Goal: Information Seeking & Learning: Learn about a topic

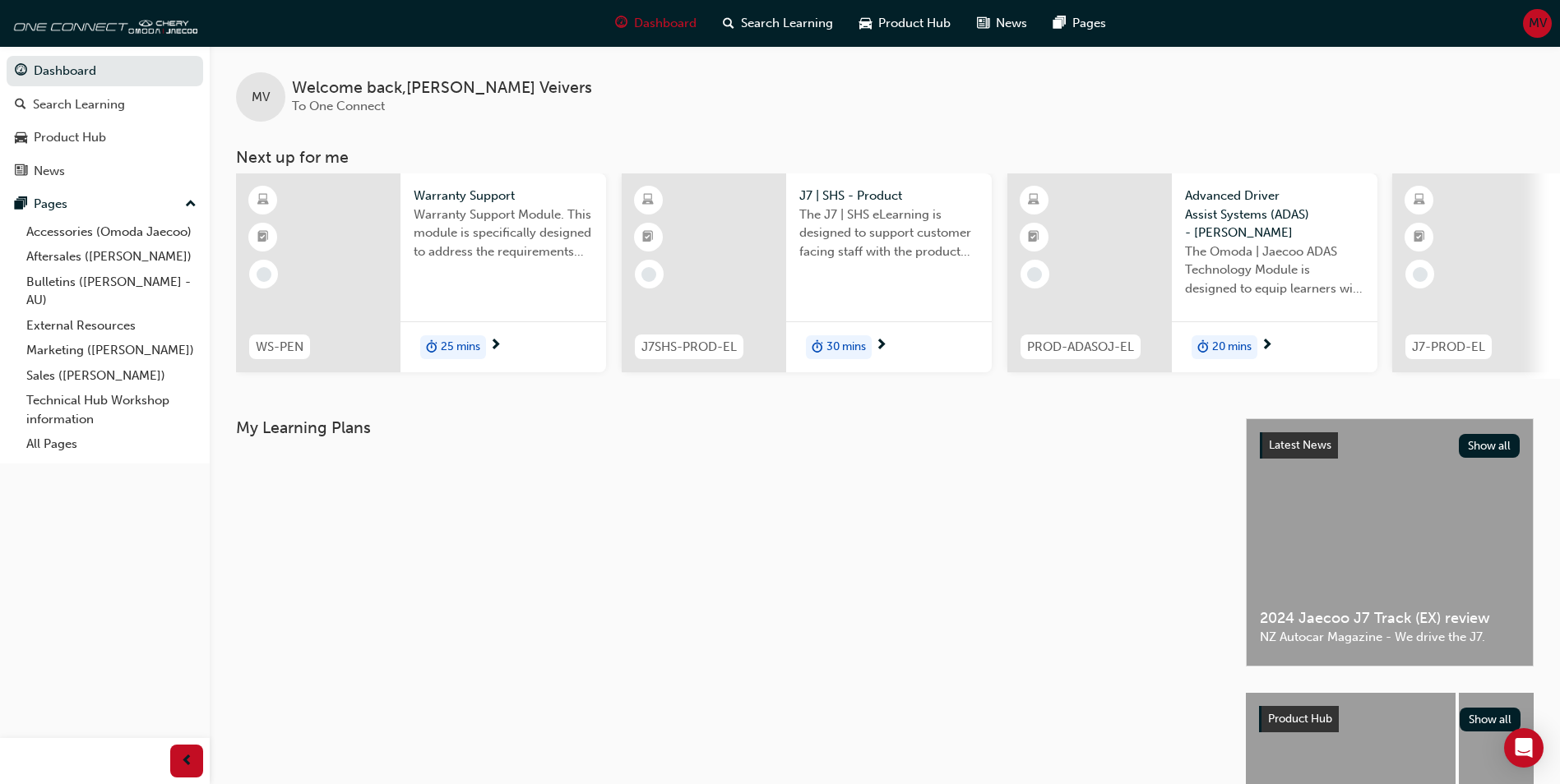
drag, startPoint x: 967, startPoint y: 382, endPoint x: 1102, endPoint y: 388, distance: 135.1
click at [1102, 388] on div "MV Welcome back , [PERSON_NAME] To One Connect Next up for me WS-PEN Warranty S…" at bounding box center [885, 232] width 1350 height 373
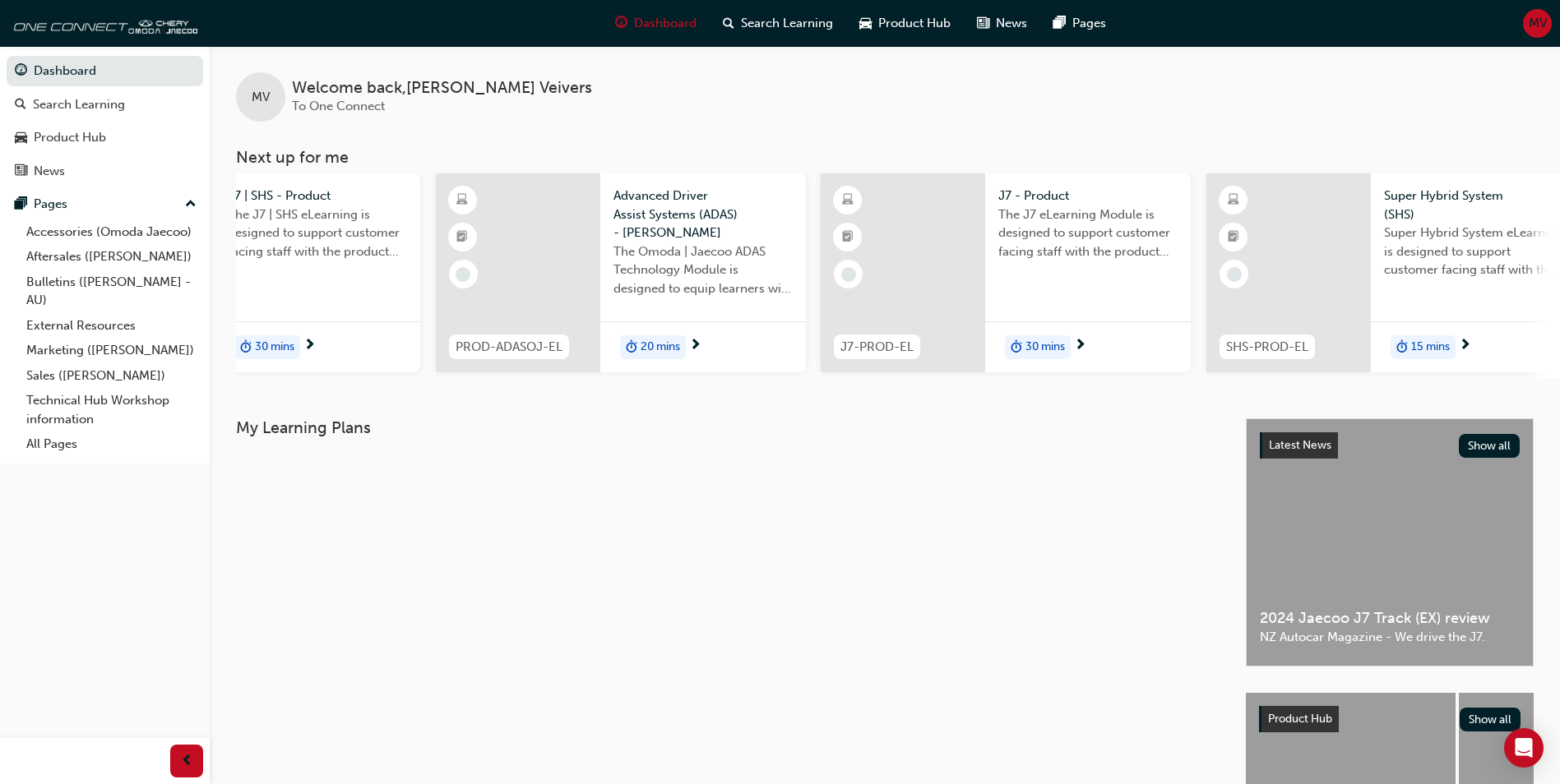
scroll to position [0, 600]
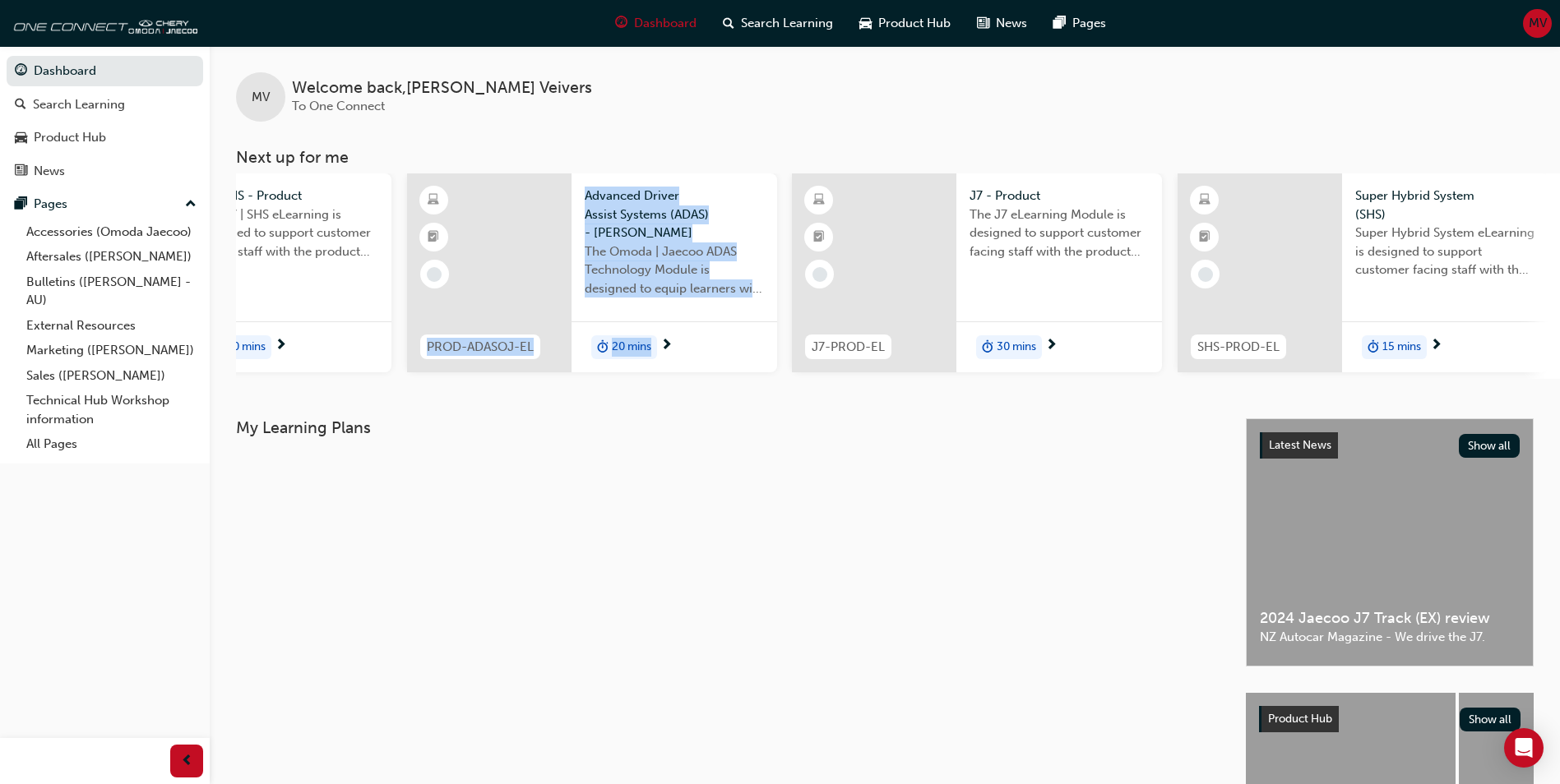
drag, startPoint x: 733, startPoint y: 377, endPoint x: 388, endPoint y: 385, distance: 345.1
click at [388, 379] on div "WS-PEN Warranty Support Warranty Support Module. This module is specifically de…" at bounding box center [898, 276] width 1324 height 206
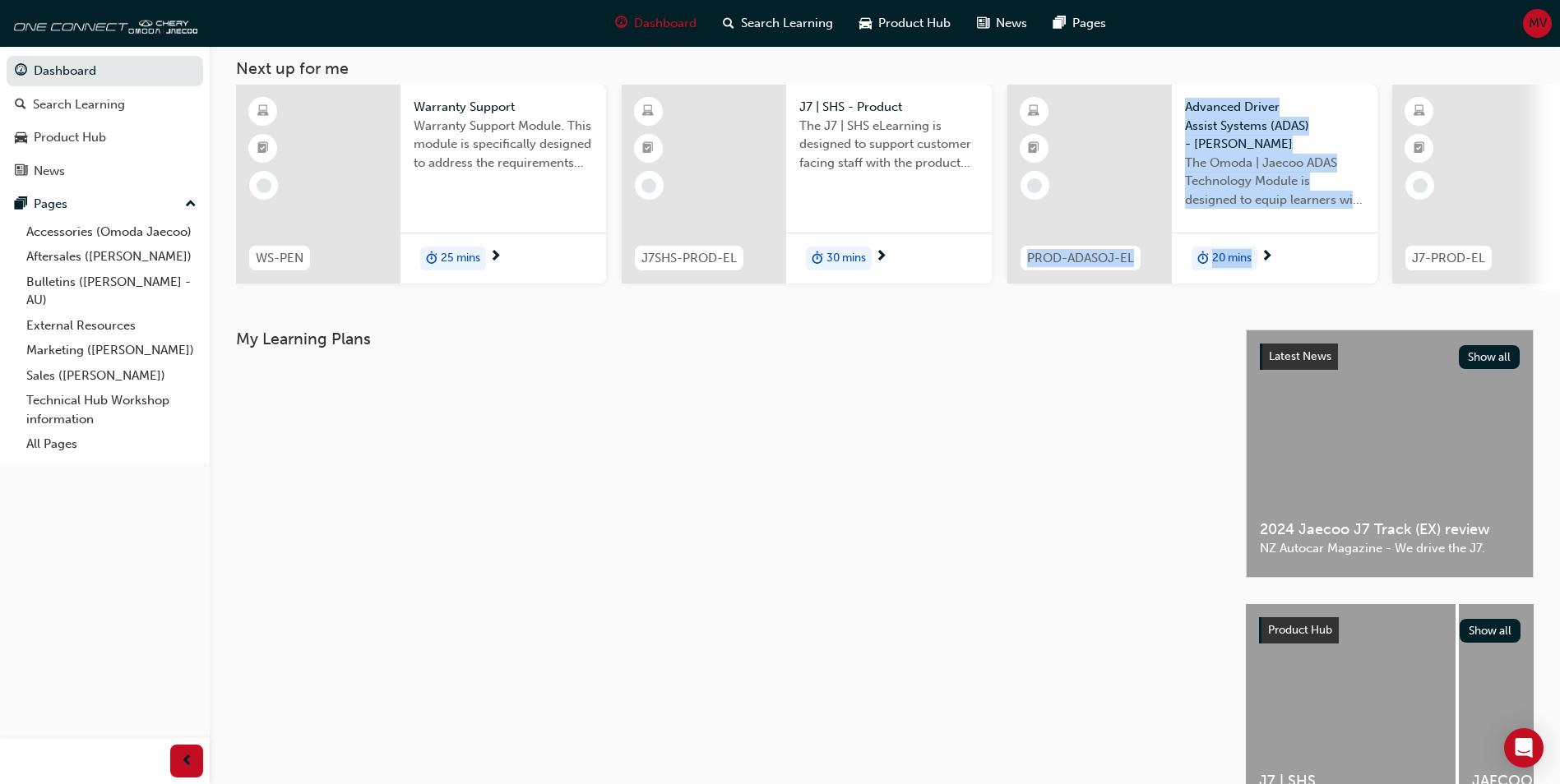
scroll to position [198, 0]
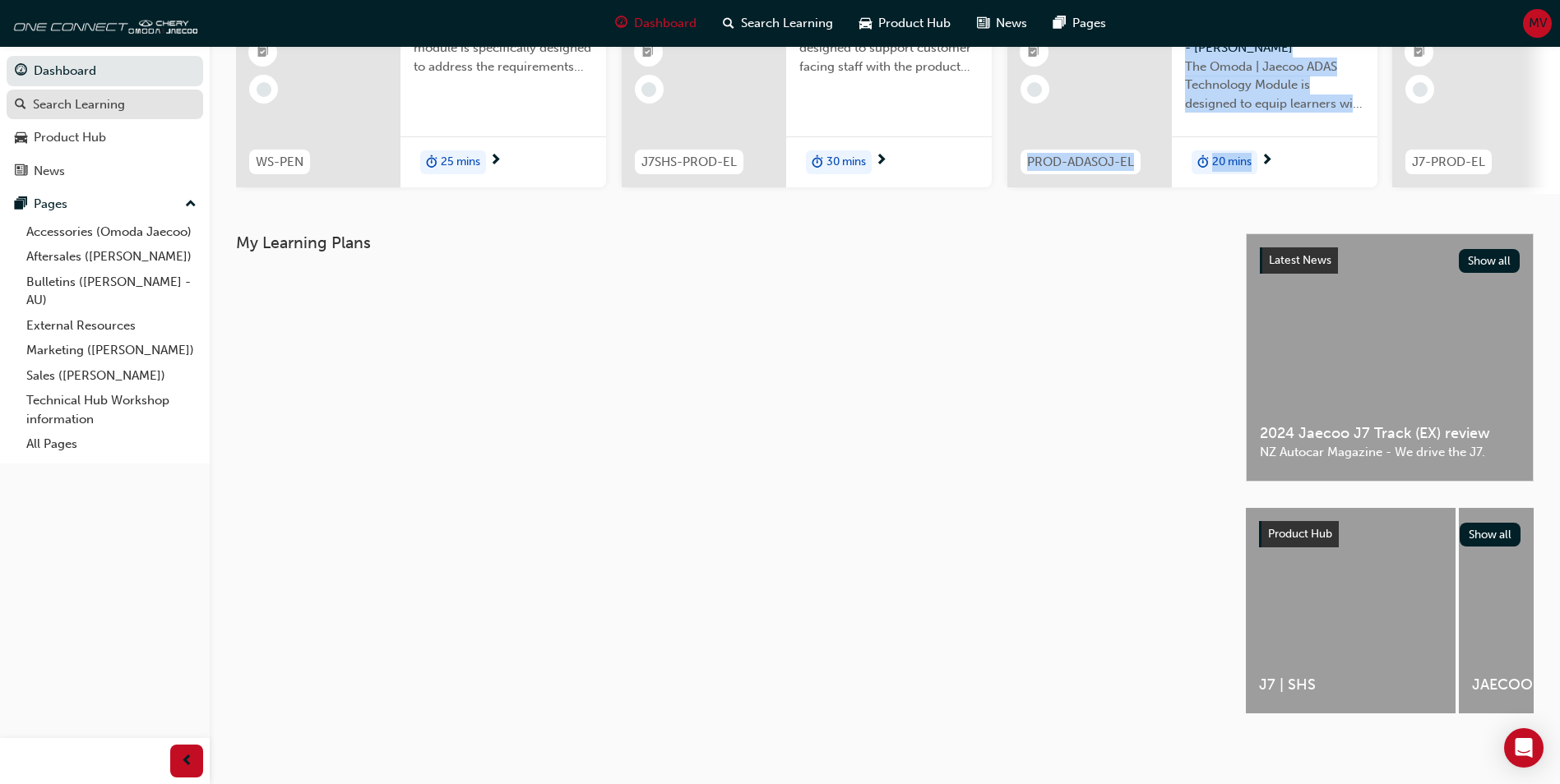
click at [84, 110] on div "Search Learning" at bounding box center [78, 104] width 92 height 19
